Goal: Task Accomplishment & Management: Use online tool/utility

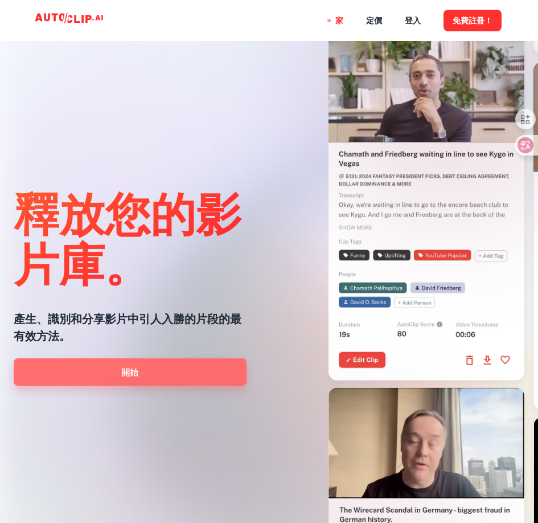
click at [130, 377] on font "開始" at bounding box center [129, 371] width 17 height 15
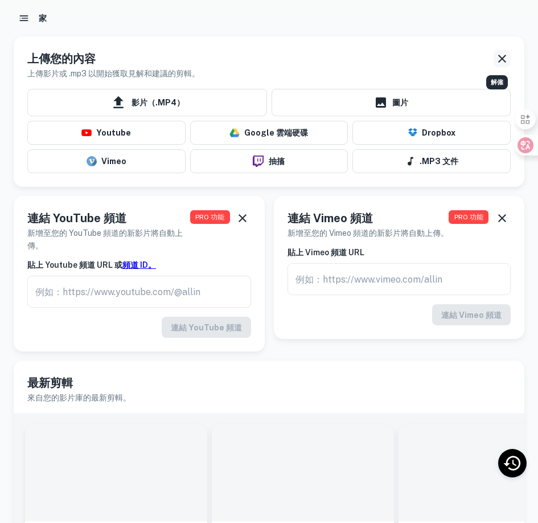
click at [505, 58] on icon "解僱" at bounding box center [502, 59] width 14 height 14
